Goal: Check status: Check status

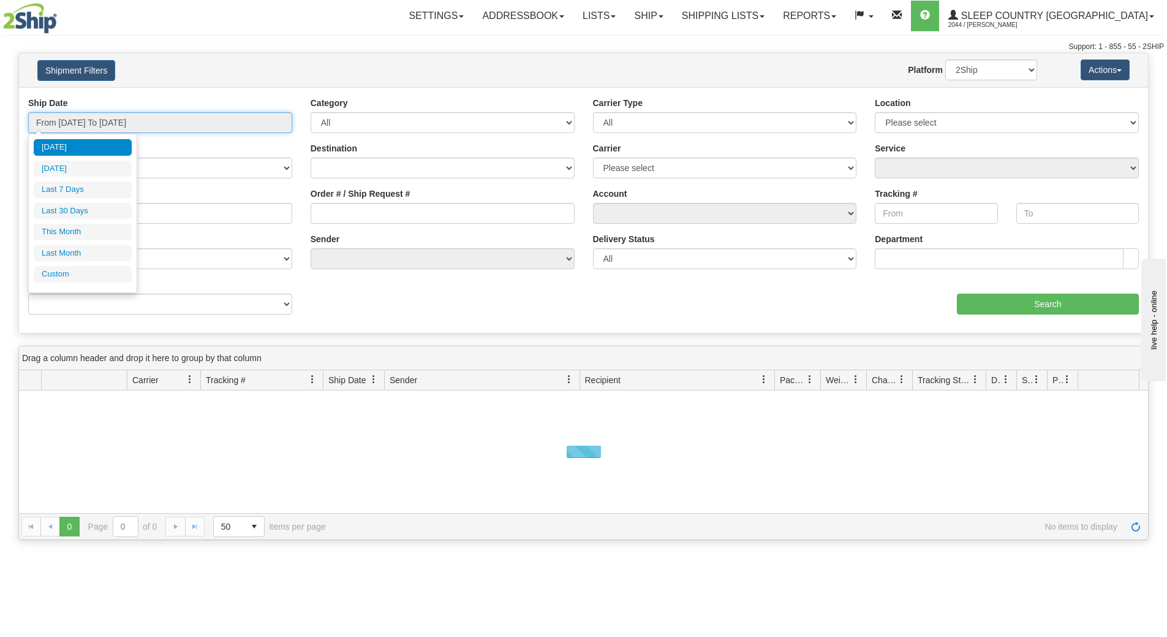
click at [53, 125] on input "From 09/03/2025 To 09/04/2025" at bounding box center [160, 122] width 264 height 21
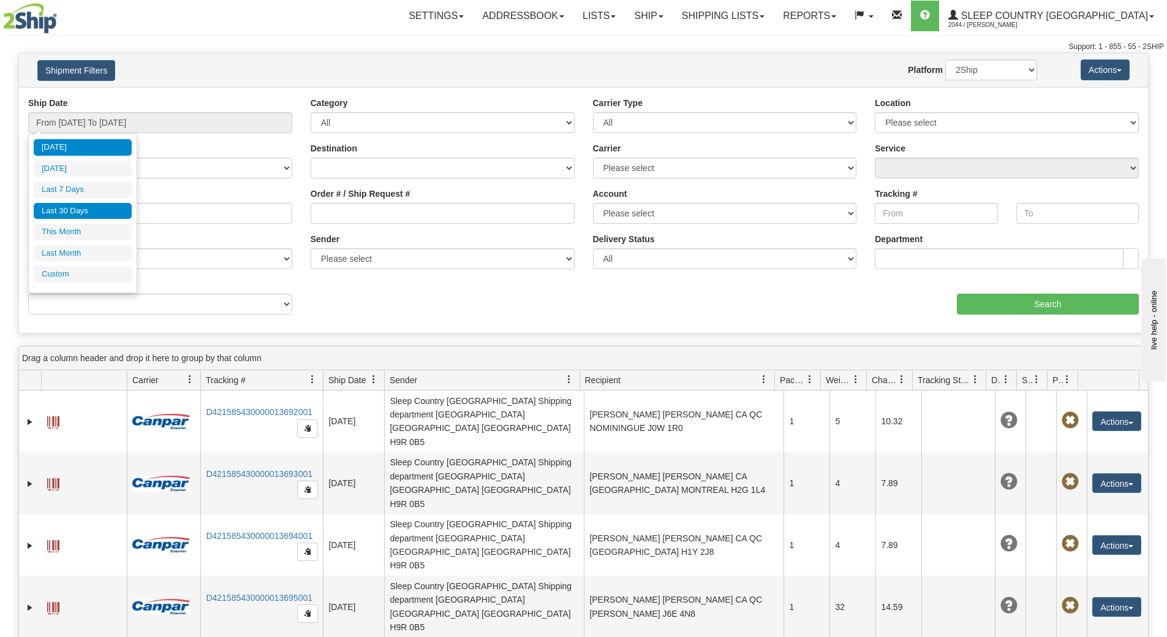
click at [62, 212] on li "Last 30 Days" at bounding box center [83, 211] width 98 height 17
type input "From 08/06/2025 To 09/04/2025"
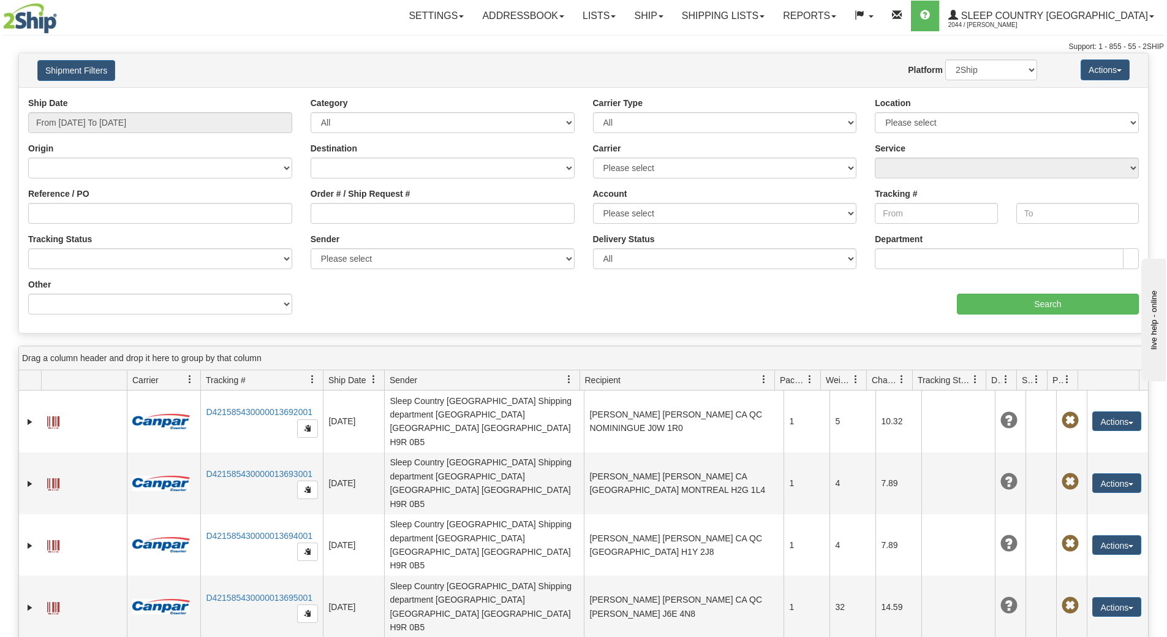
click at [60, 227] on div "Reference / PO" at bounding box center [160, 209] width 282 height 45
click at [56, 213] on input "Reference / PO" at bounding box center [160, 213] width 264 height 21
paste input "5950I060286"
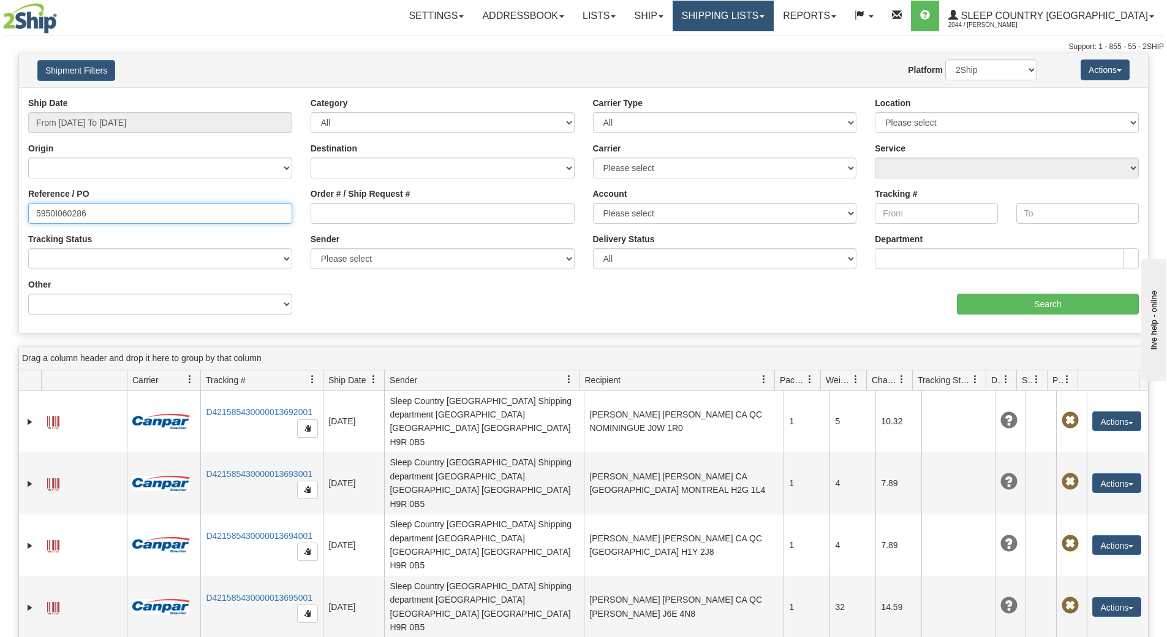
type input "5950I060286"
click at [771, 13] on link "Shipping lists" at bounding box center [723, 16] width 101 height 31
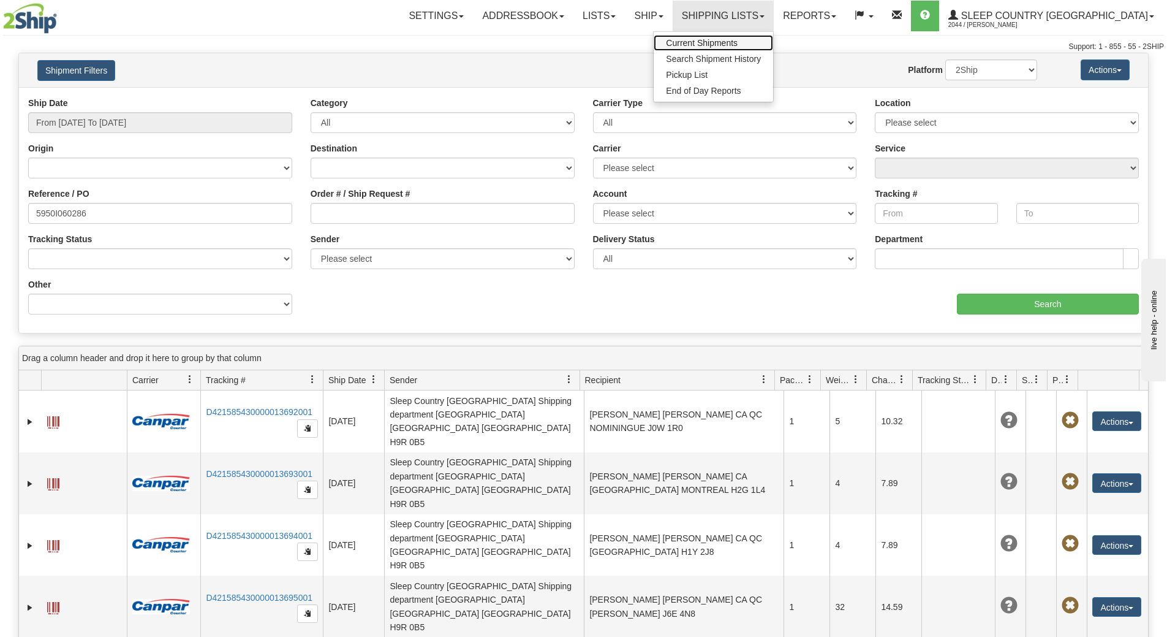
click at [752, 48] on link "Current Shipments" at bounding box center [713, 43] width 119 height 16
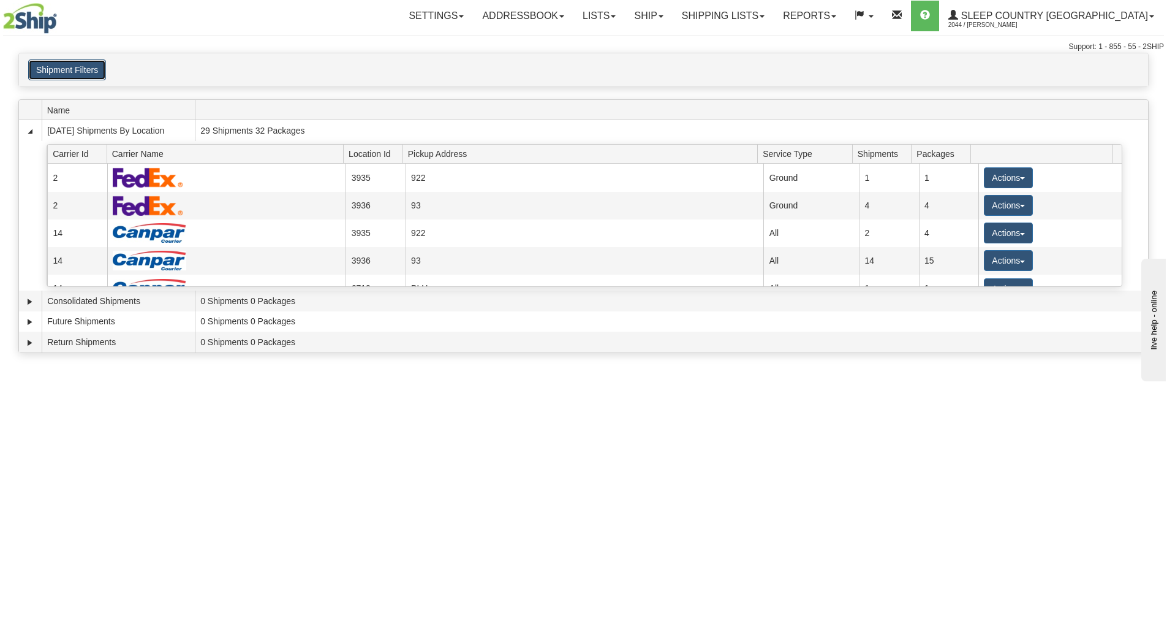
click at [60, 68] on button "Shipment Filters" at bounding box center [67, 69] width 78 height 21
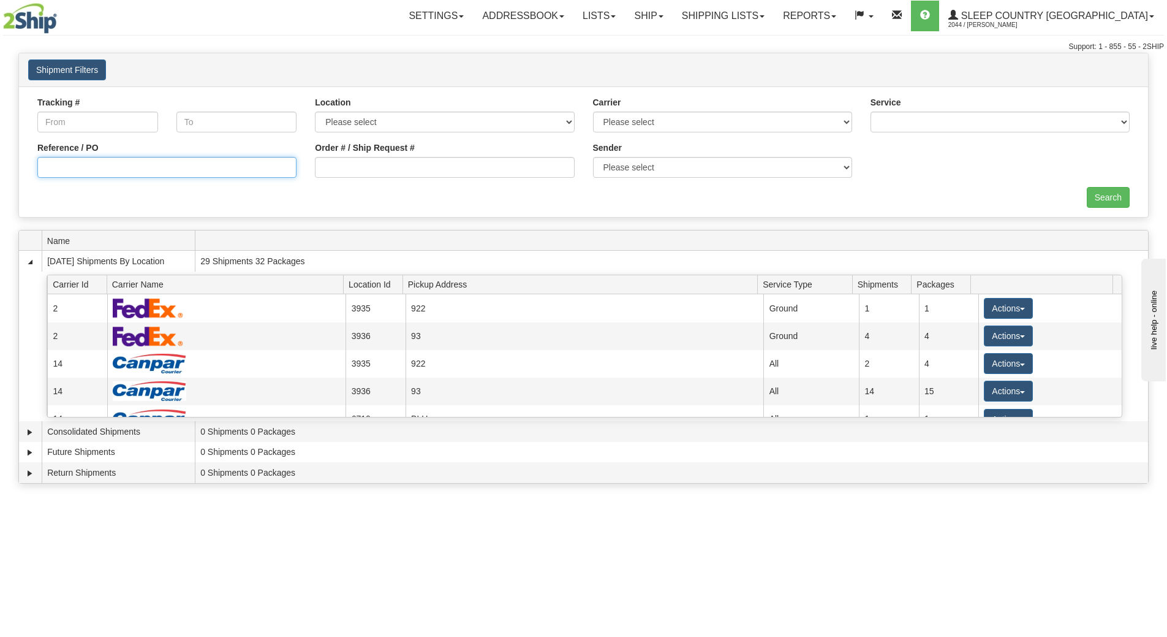
click at [134, 165] on input "Reference / PO" at bounding box center [166, 167] width 259 height 21
paste input "5950I060286"
type input "5950I060286"
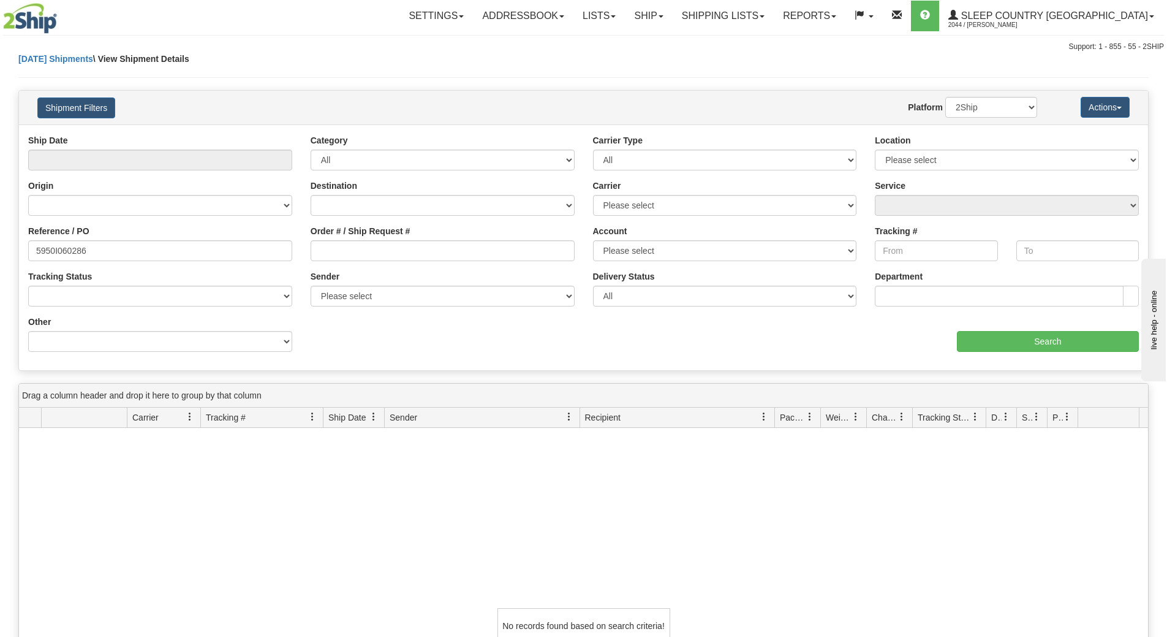
scroll to position [1, 0]
